Goal: Task Accomplishment & Management: Use online tool/utility

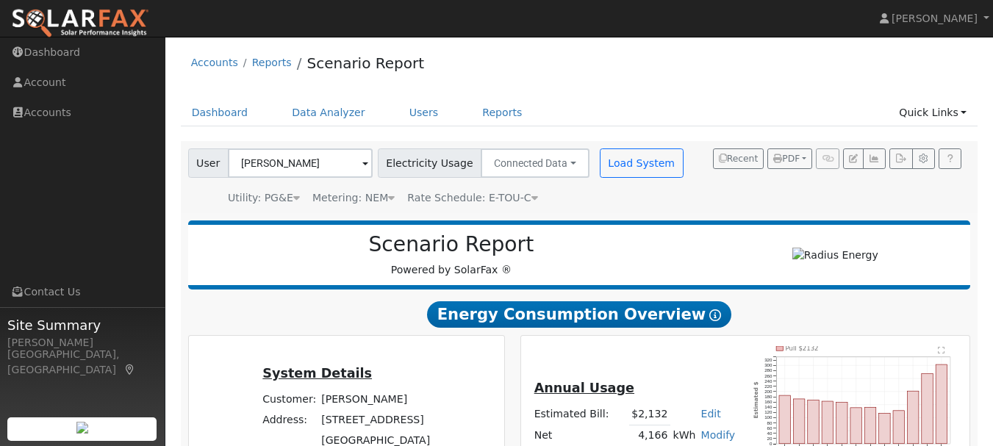
scroll to position [265, 0]
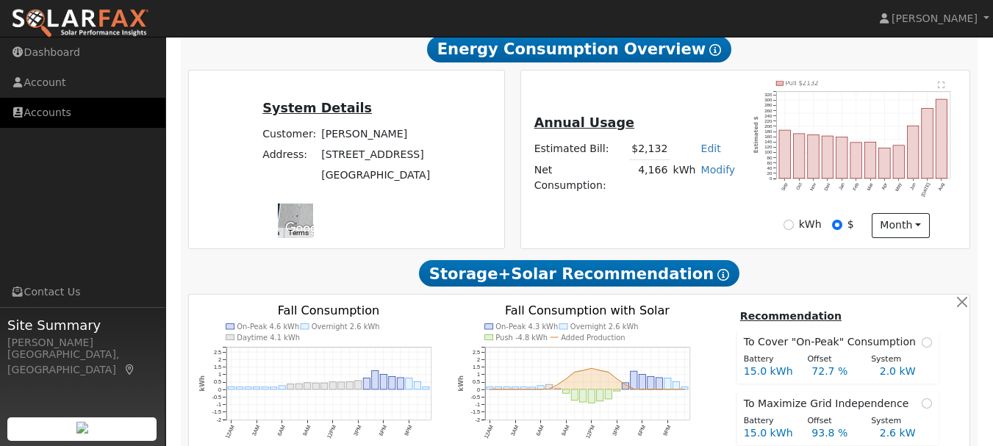
click at [46, 113] on link "Accounts" at bounding box center [82, 113] width 165 height 30
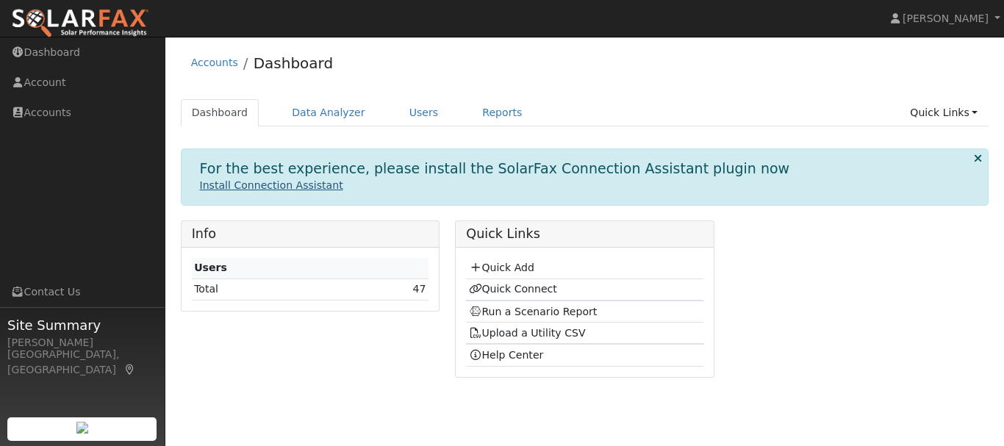
click at [306, 190] on link "Install Connection Assistant" at bounding box center [271, 185] width 143 height 12
click at [977, 161] on icon at bounding box center [978, 158] width 8 height 11
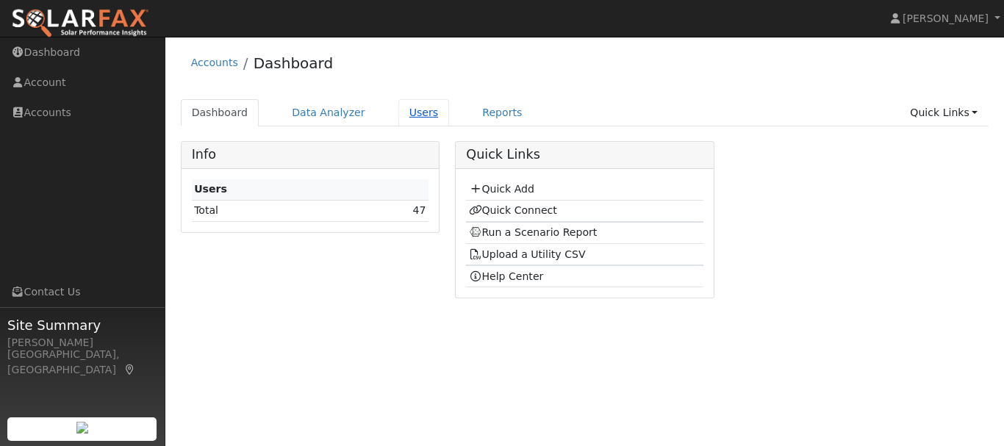
click at [406, 109] on link "Users" at bounding box center [423, 112] width 51 height 27
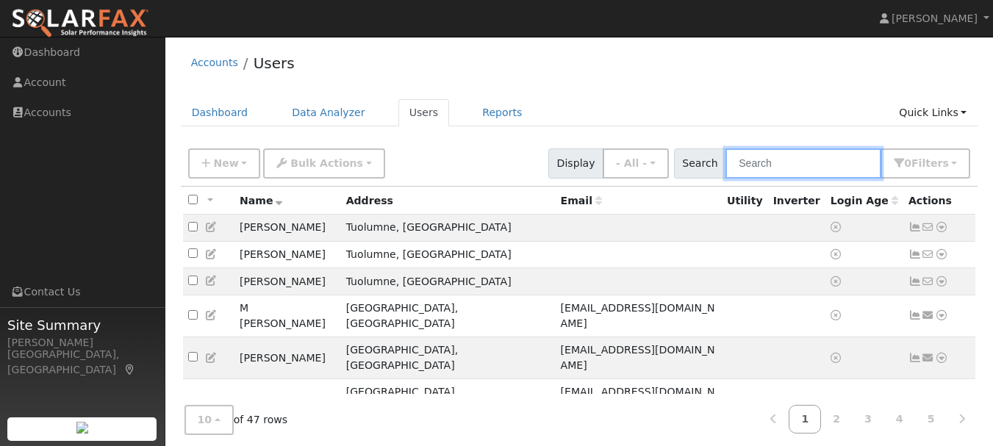
click at [775, 162] on input "text" at bounding box center [803, 163] width 156 height 30
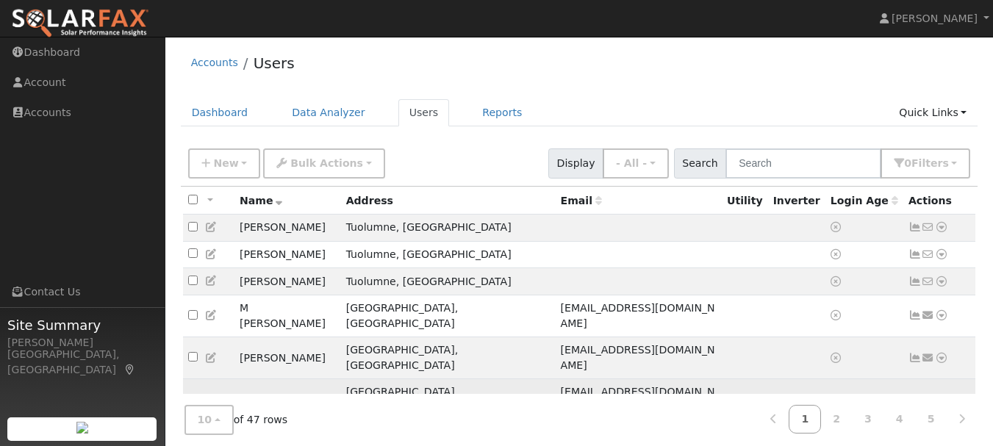
click at [944, 395] on icon at bounding box center [941, 400] width 13 height 10
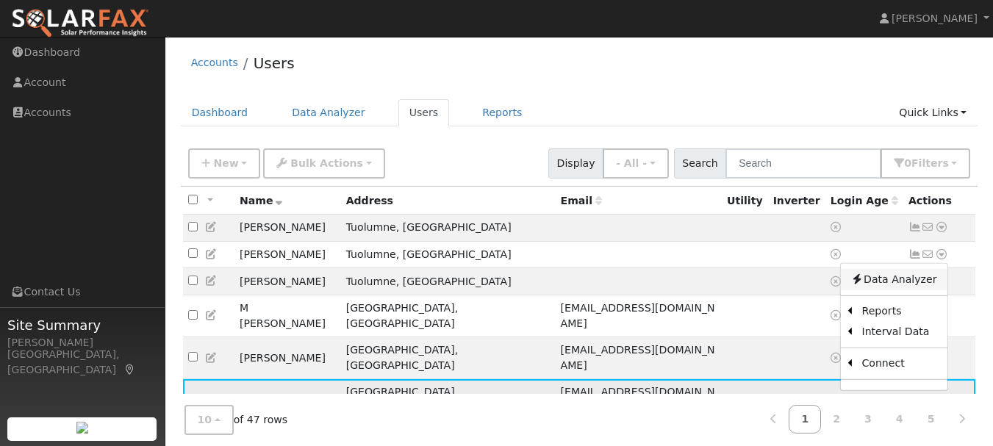
click at [877, 269] on link "Data Analyzer" at bounding box center [893, 279] width 107 height 21
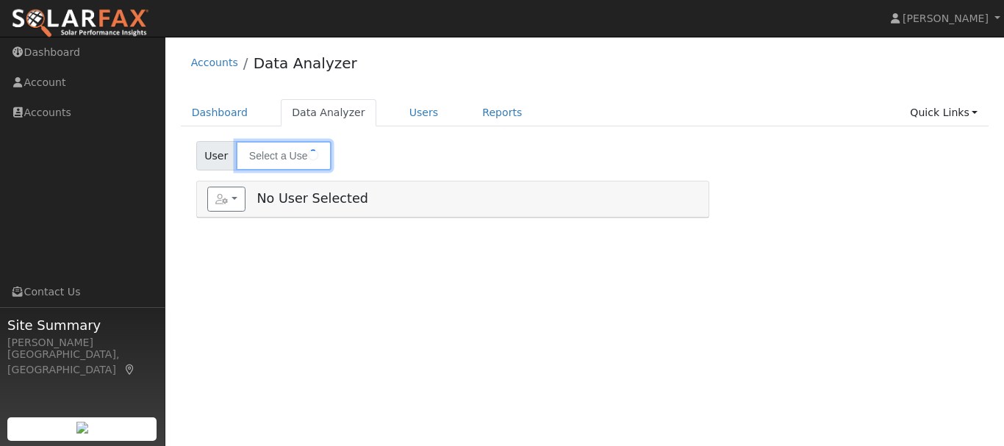
type input "[PERSON_NAME]"
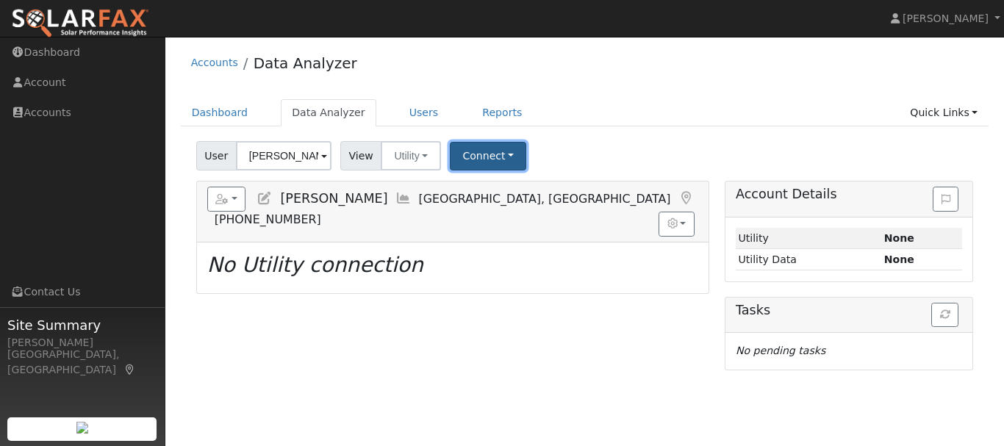
click at [500, 154] on button "Connect" at bounding box center [488, 156] width 76 height 29
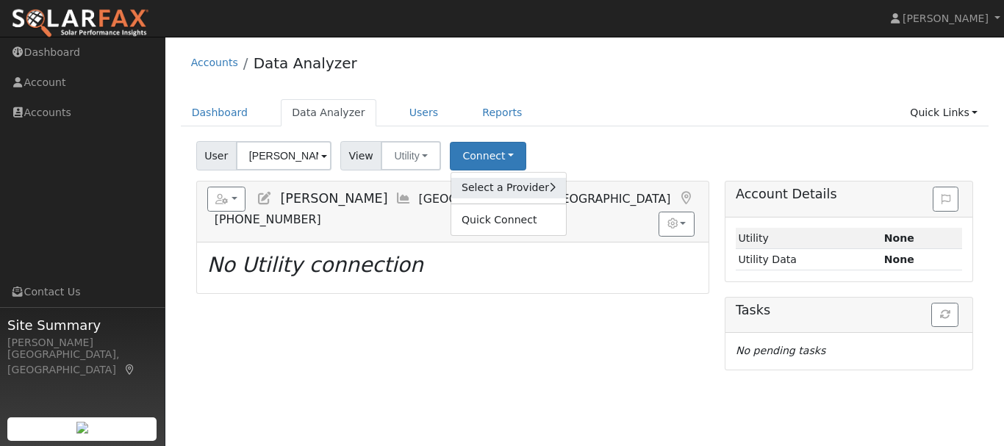
click at [519, 192] on link "Select a Provider" at bounding box center [508, 188] width 115 height 21
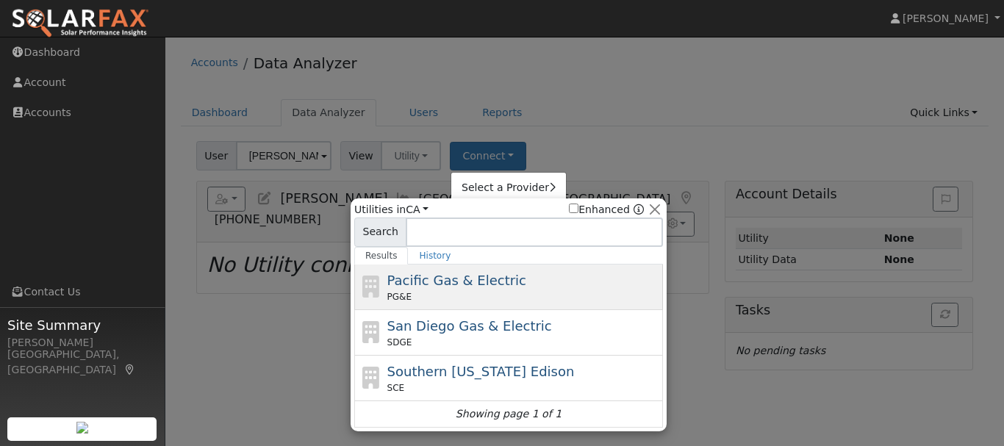
click at [482, 285] on span "Pacific Gas & Electric" at bounding box center [456, 280] width 139 height 15
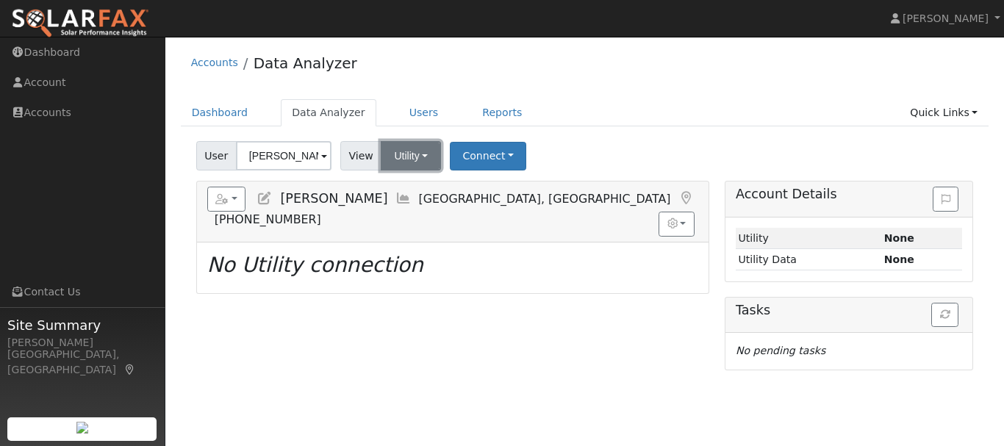
click at [425, 154] on button "Utility" at bounding box center [411, 155] width 60 height 29
click at [428, 186] on link "Utility" at bounding box center [430, 188] width 102 height 21
click at [503, 148] on button "Connect" at bounding box center [488, 156] width 76 height 29
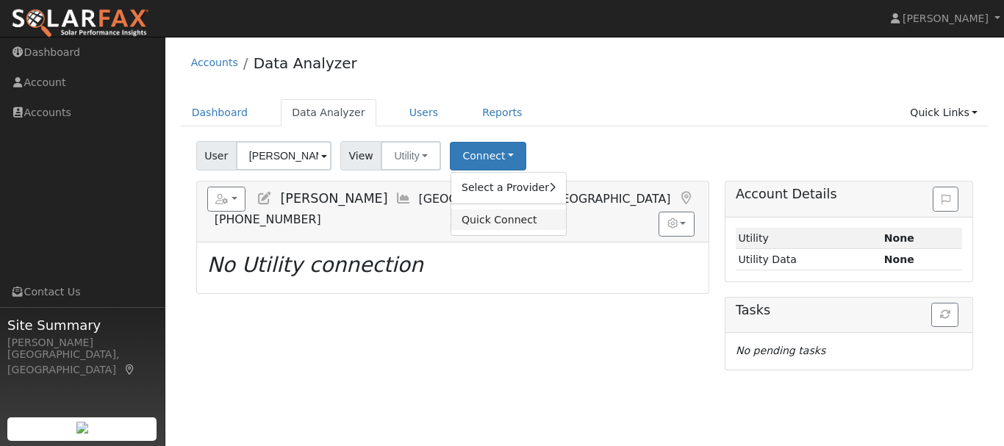
click at [514, 223] on link "Quick Connect" at bounding box center [508, 219] width 115 height 21
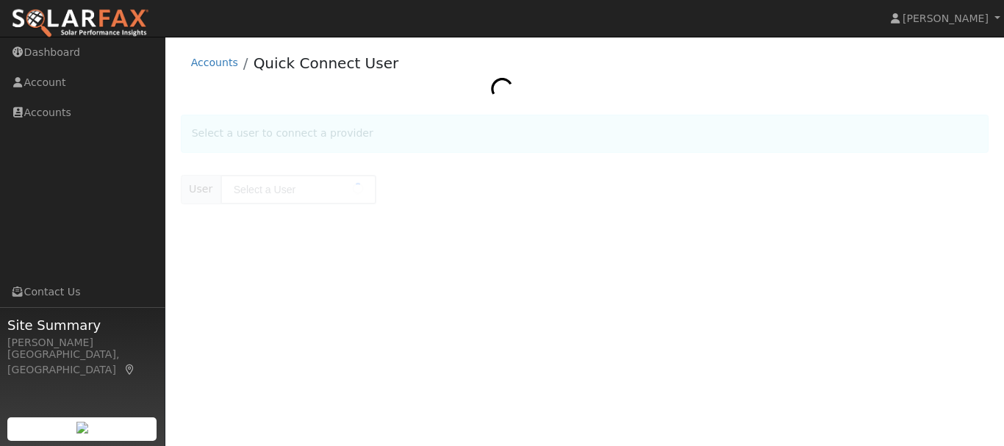
type input "[PERSON_NAME]"
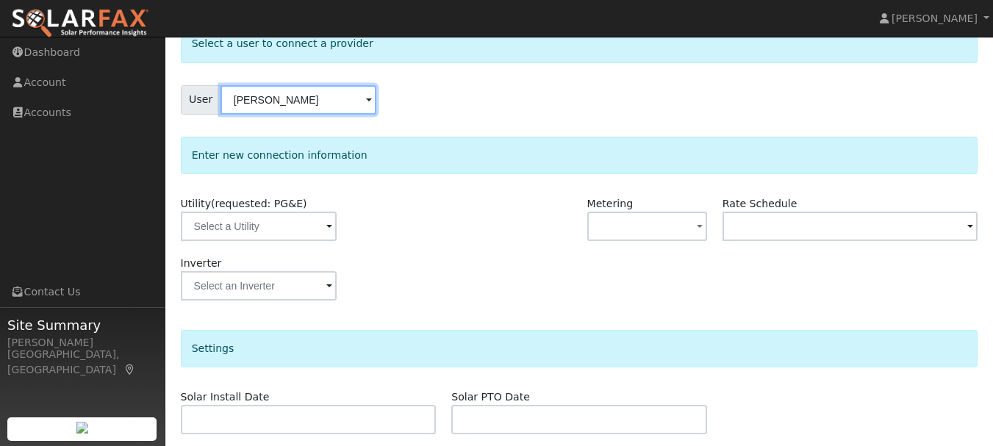
scroll to position [93, 0]
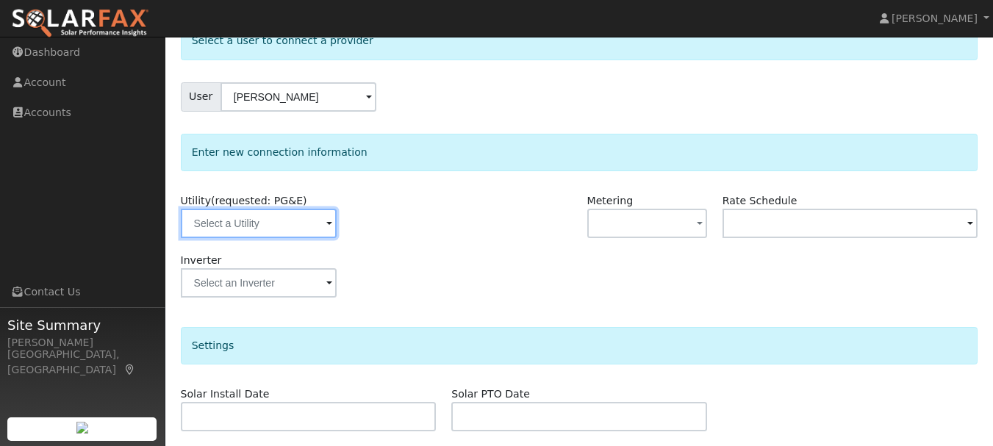
click at [300, 218] on input "text" at bounding box center [259, 223] width 156 height 29
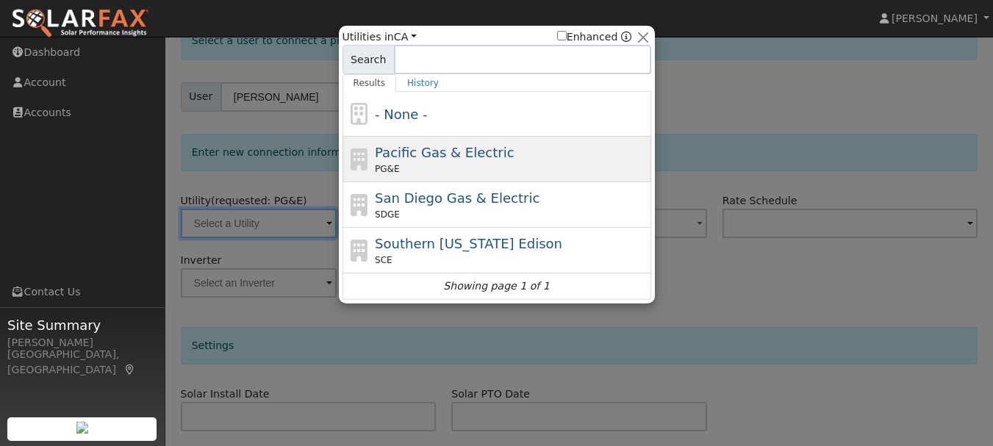
click at [463, 157] on span "Pacific Gas & Electric" at bounding box center [444, 152] width 139 height 15
type input "PG&E"
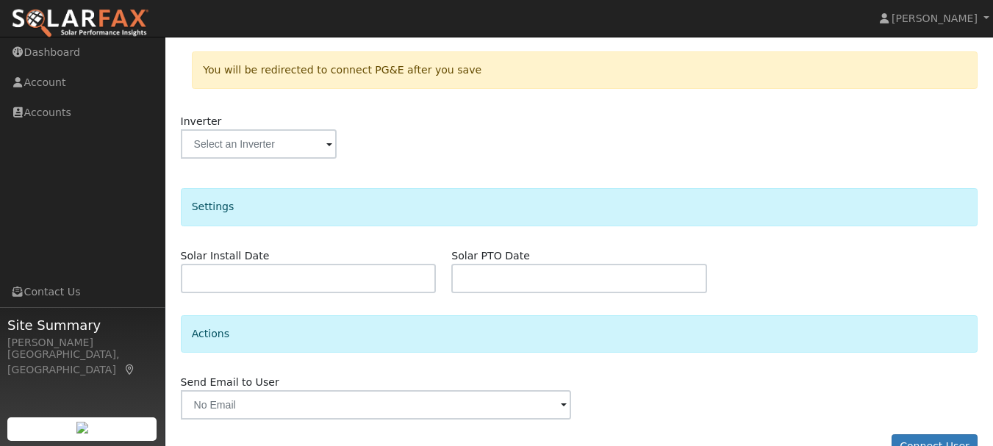
scroll to position [329, 0]
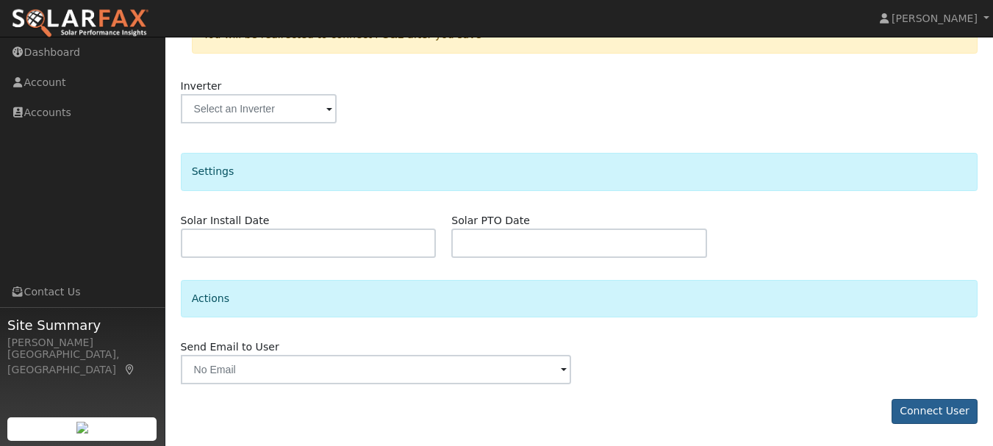
click at [936, 414] on button "Connect User" at bounding box center [934, 411] width 87 height 25
